Goal: Navigation & Orientation: Find specific page/section

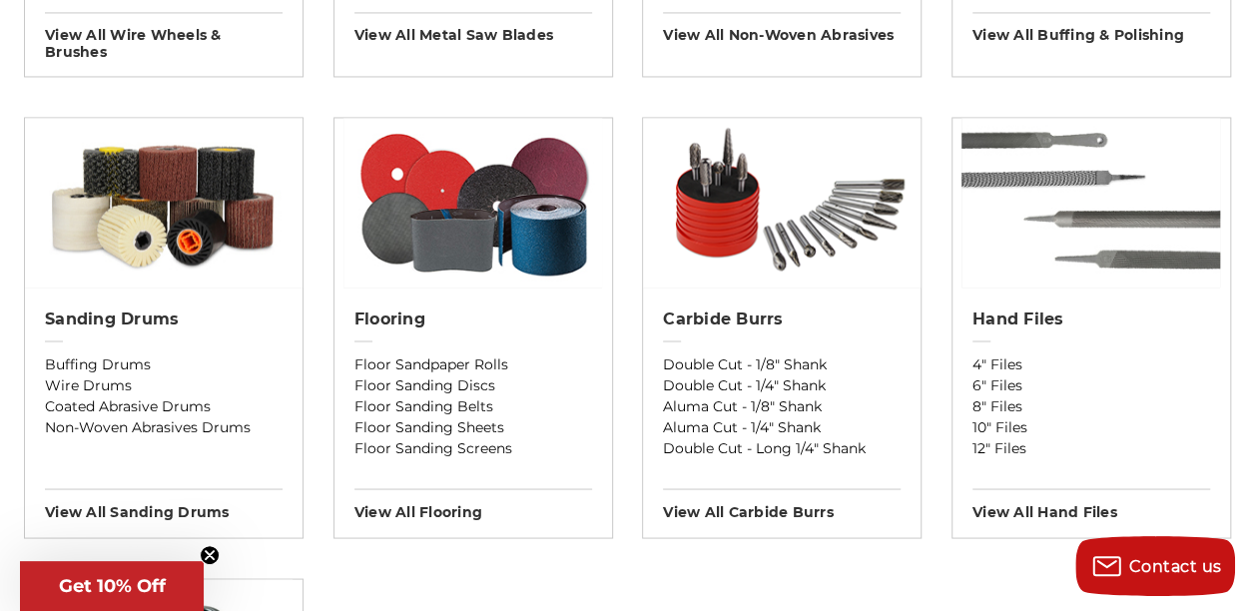
scroll to position [1698, 0]
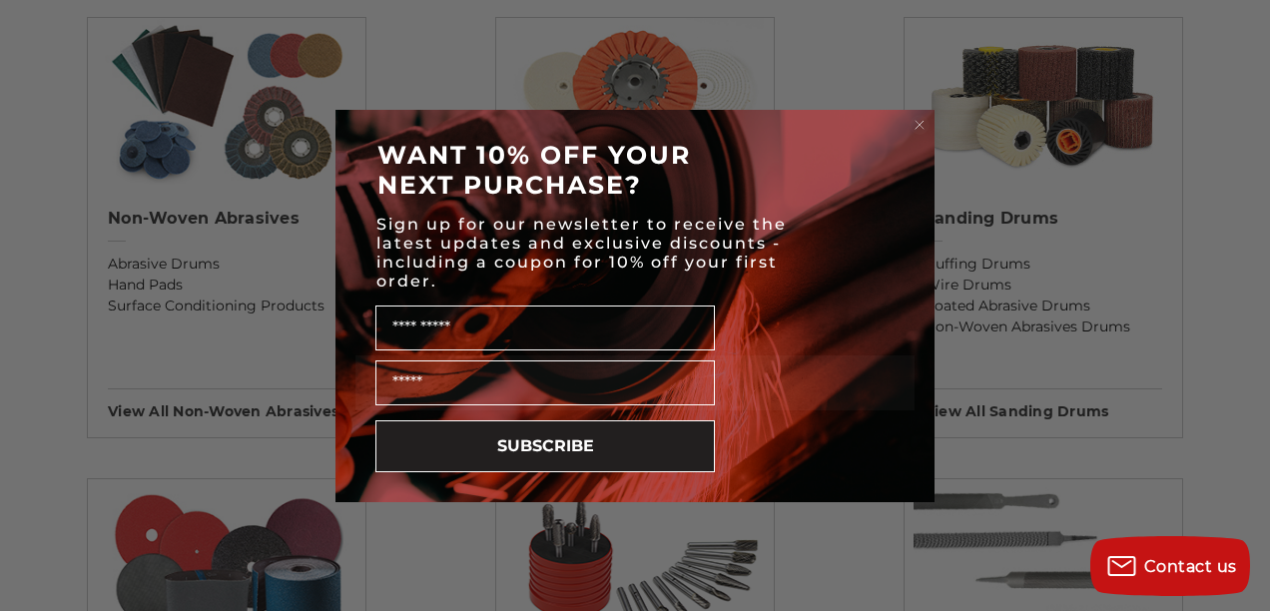
click at [919, 122] on circle "Close dialog" at bounding box center [920, 124] width 19 height 19
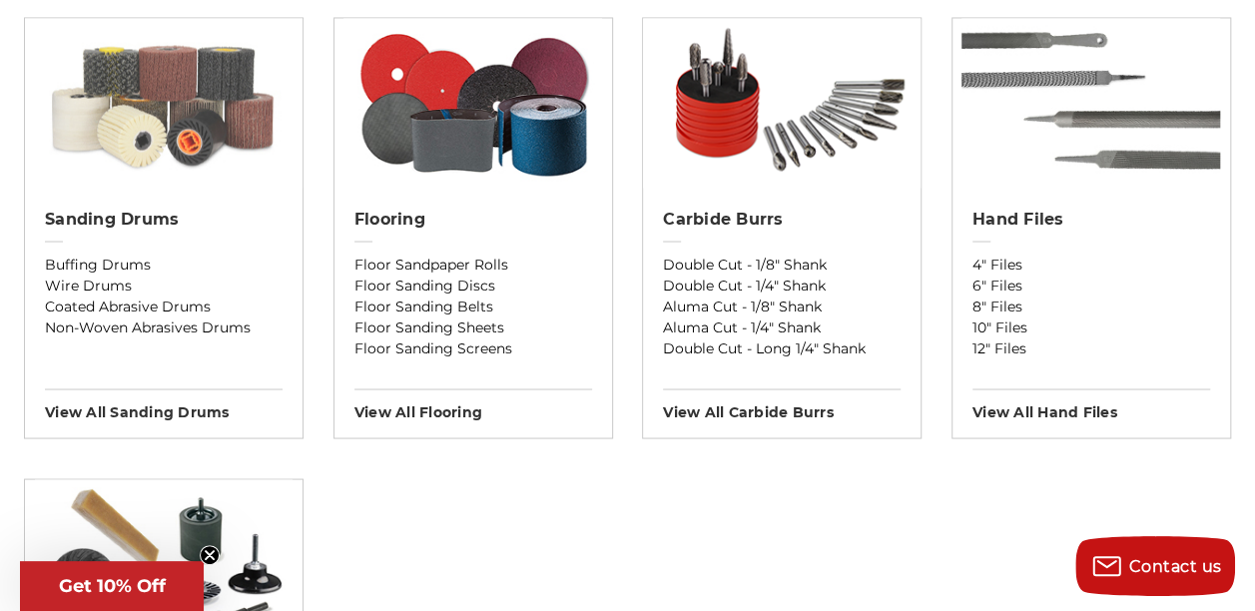
click at [303, 76] on img at bounding box center [164, 103] width 278 height 170
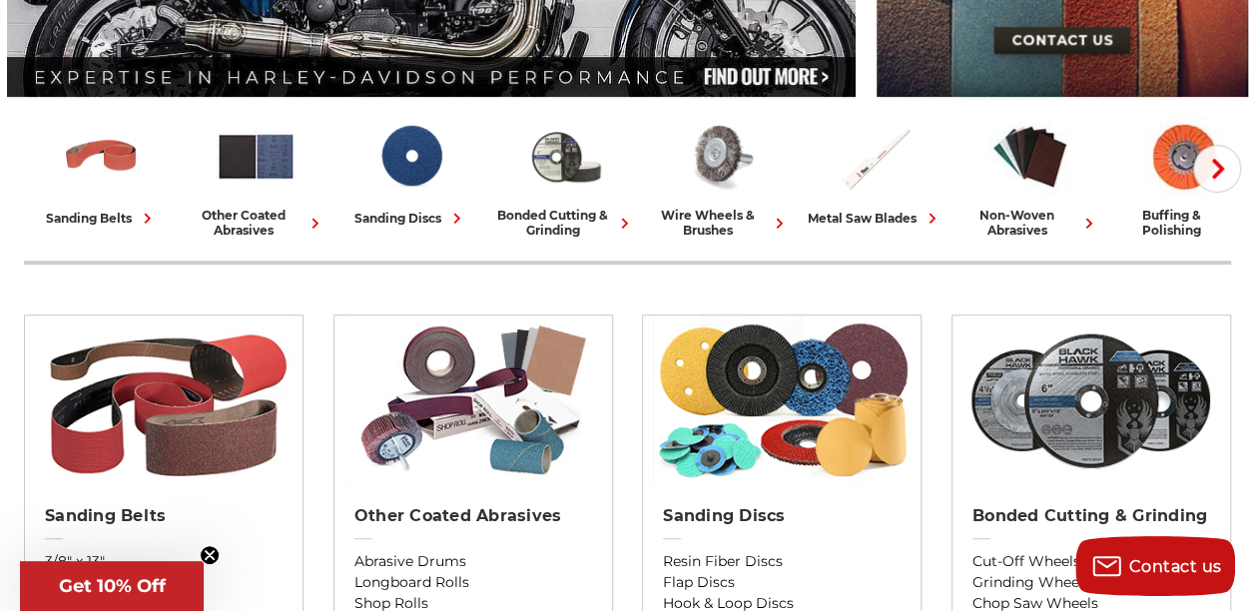
scroll to position [399, 0]
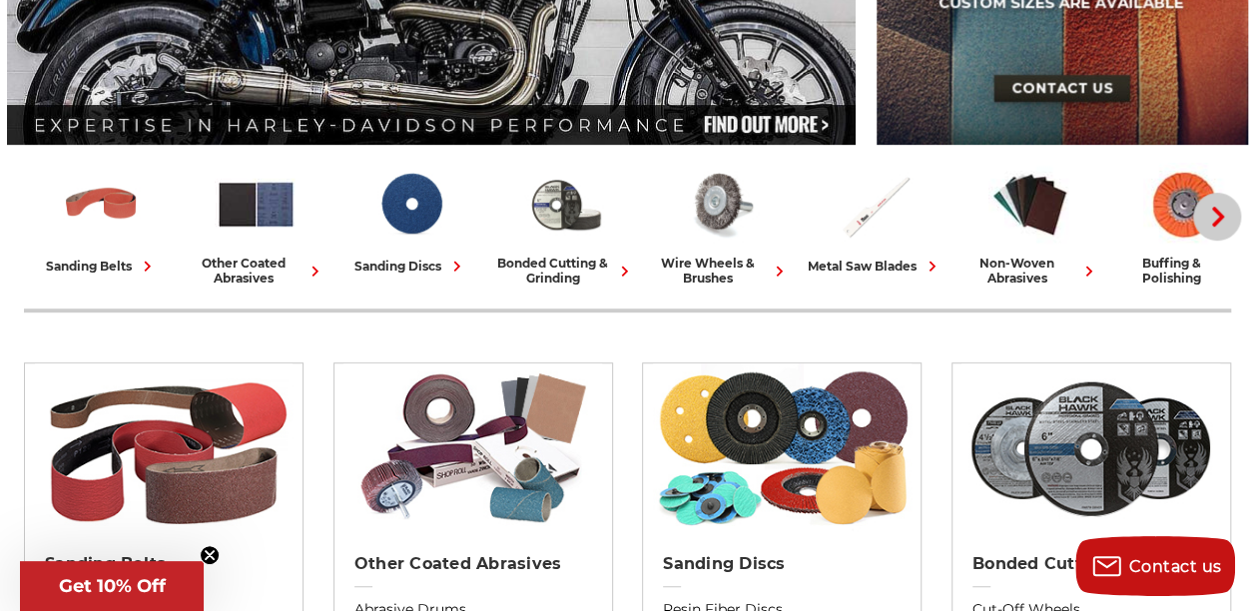
click at [1208, 219] on icon "button" at bounding box center [1218, 217] width 20 height 20
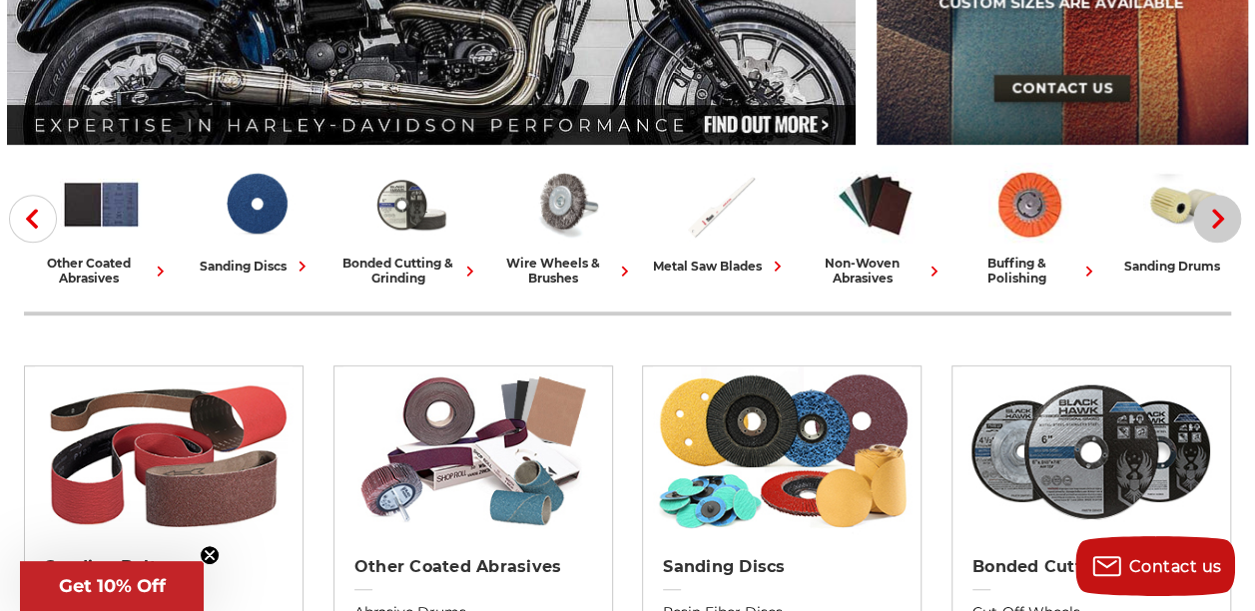
click at [1212, 219] on use "button" at bounding box center [1218, 219] width 12 height 20
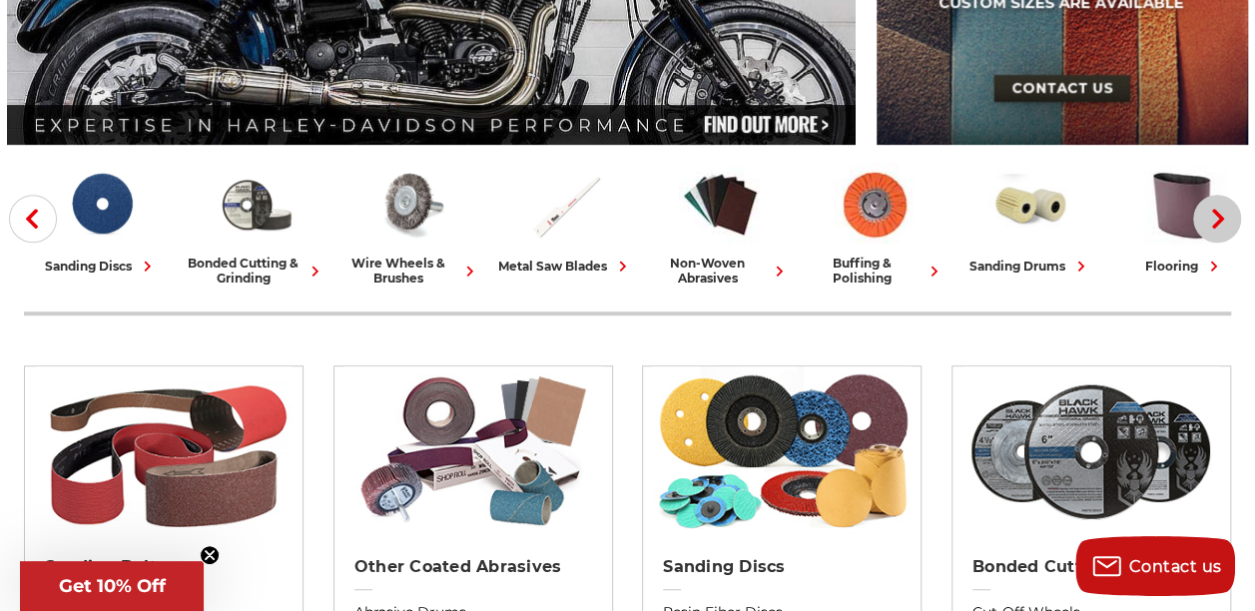
click at [1212, 219] on use "button" at bounding box center [1218, 219] width 12 height 20
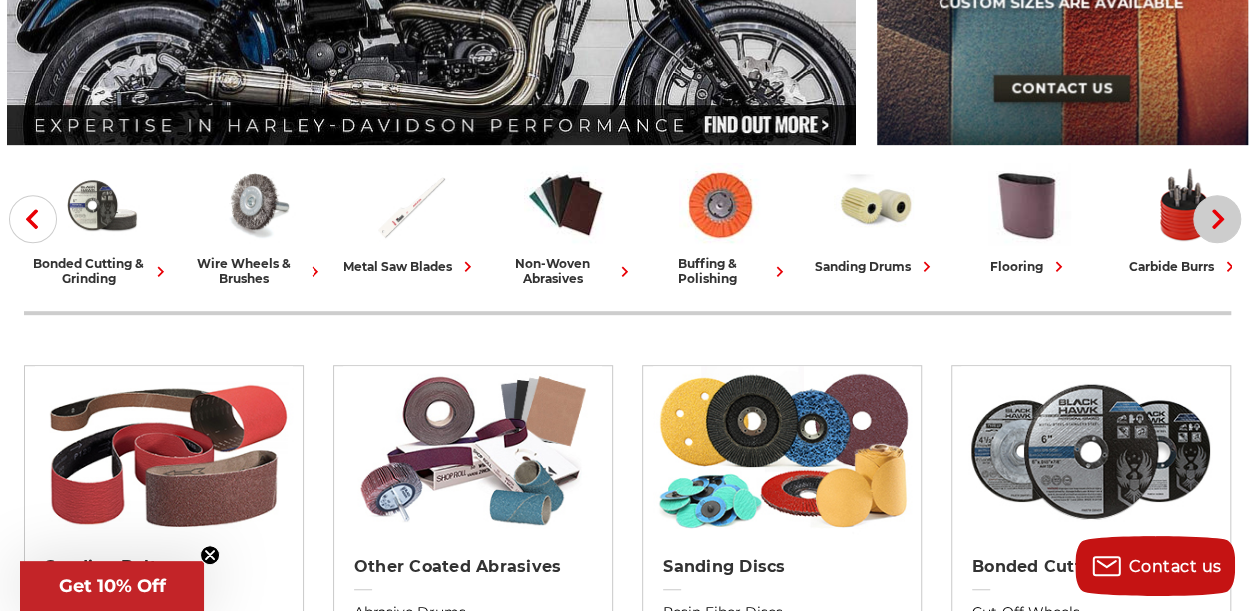
click at [1212, 219] on use "button" at bounding box center [1218, 219] width 12 height 20
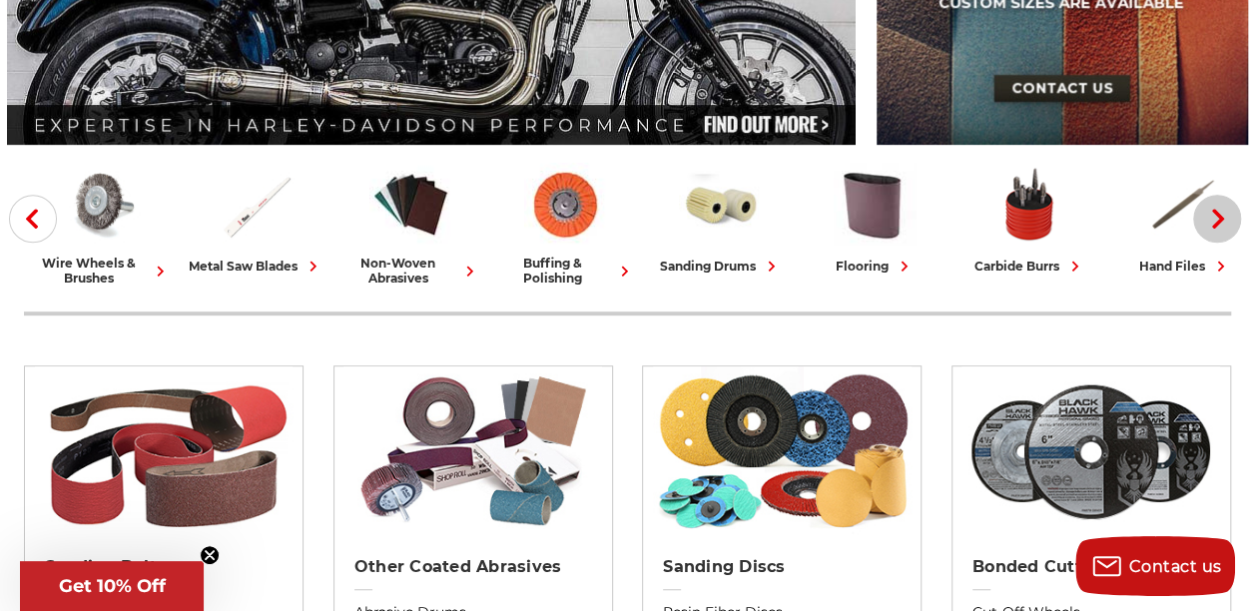
click at [1212, 219] on use "button" at bounding box center [1218, 219] width 12 height 20
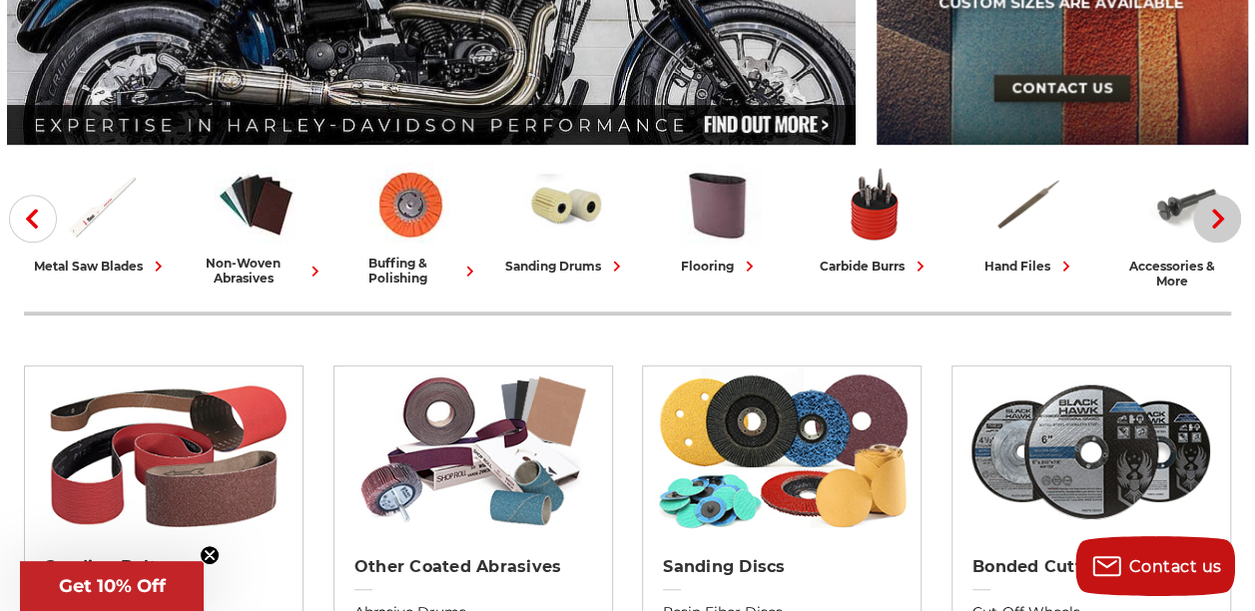
click at [1212, 219] on use "button" at bounding box center [1218, 219] width 12 height 20
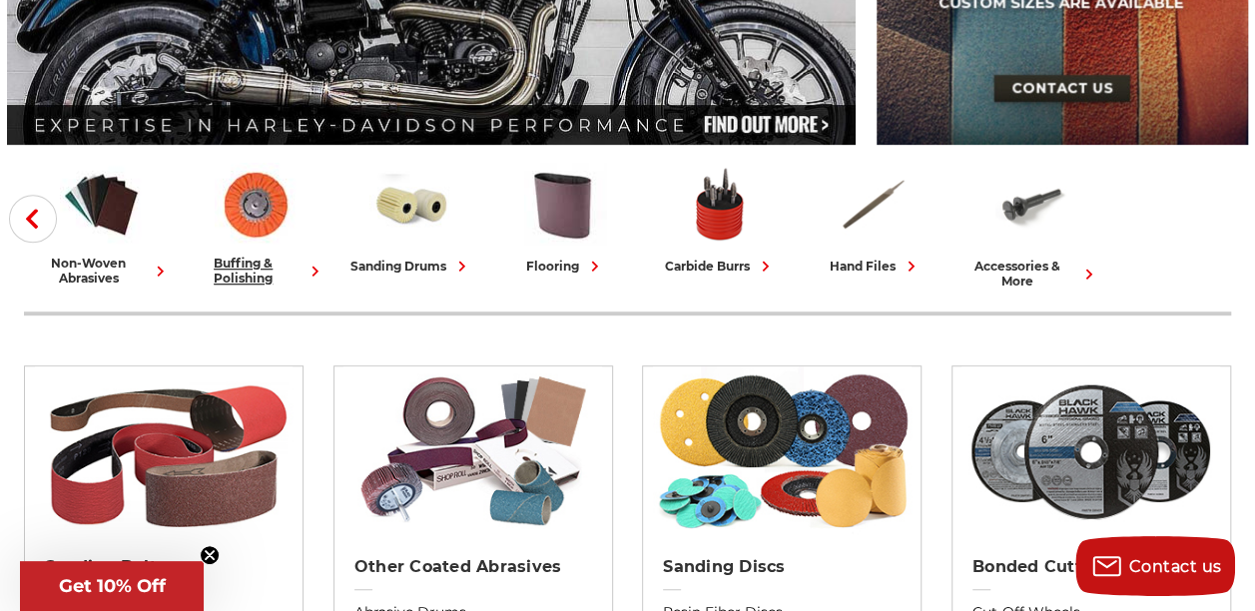
click at [306, 274] on div "buffing & polishing" at bounding box center [256, 271] width 139 height 30
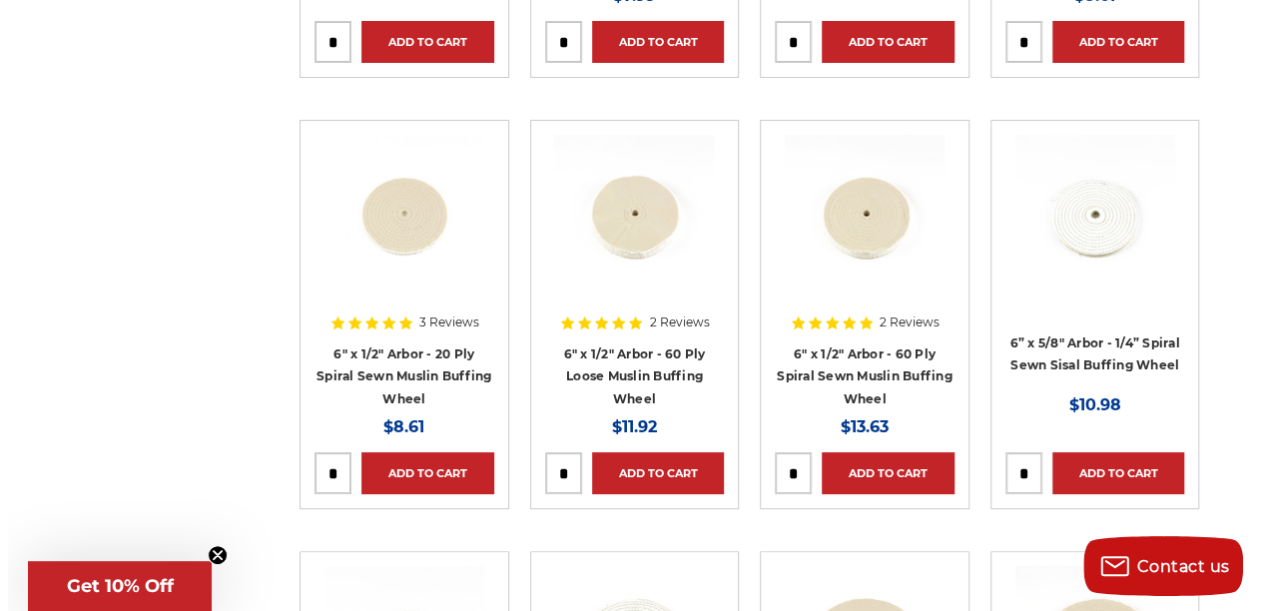
scroll to position [3698, 0]
